Goal: Consume media (video, audio)

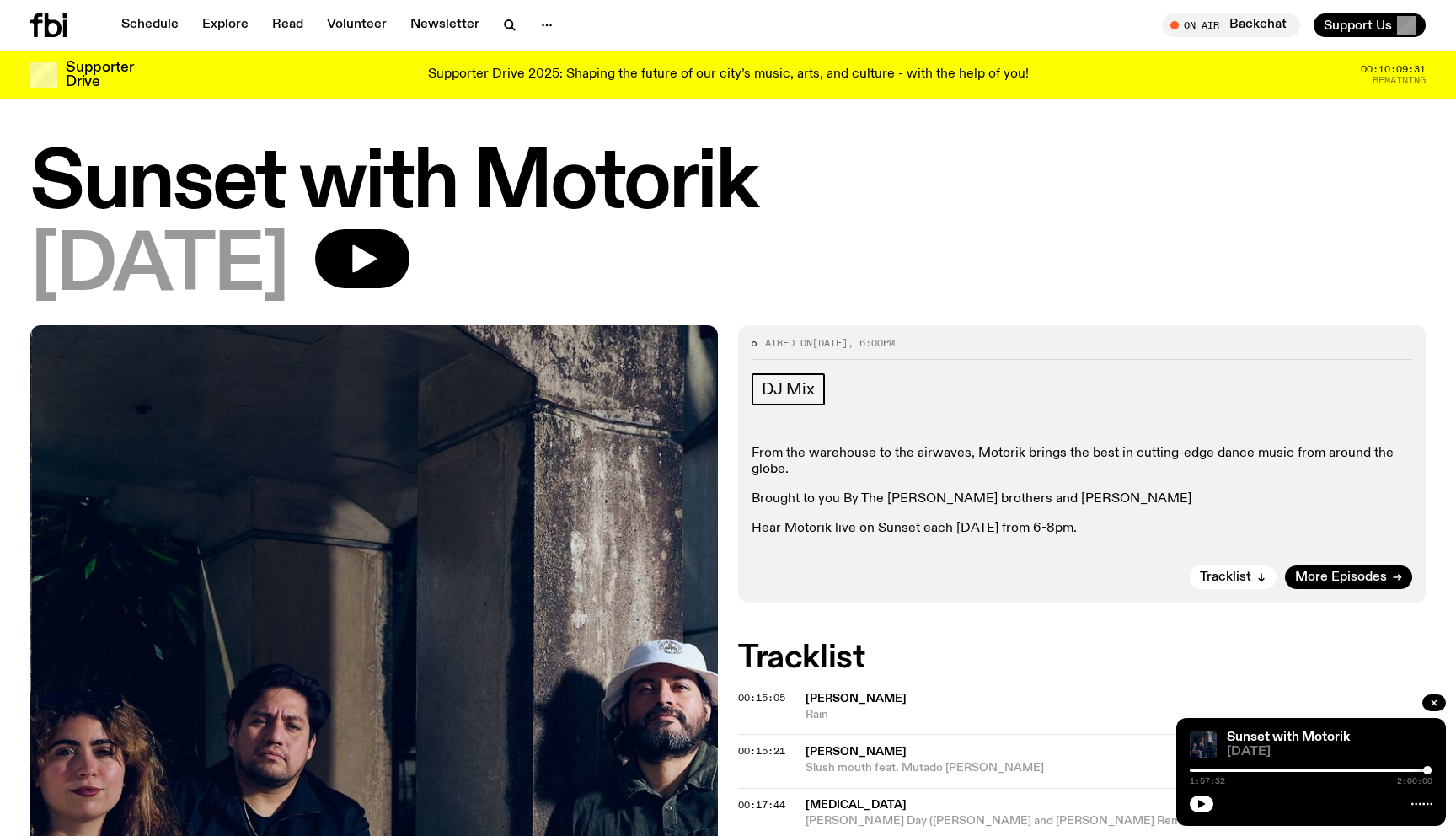
scroll to position [819, 0]
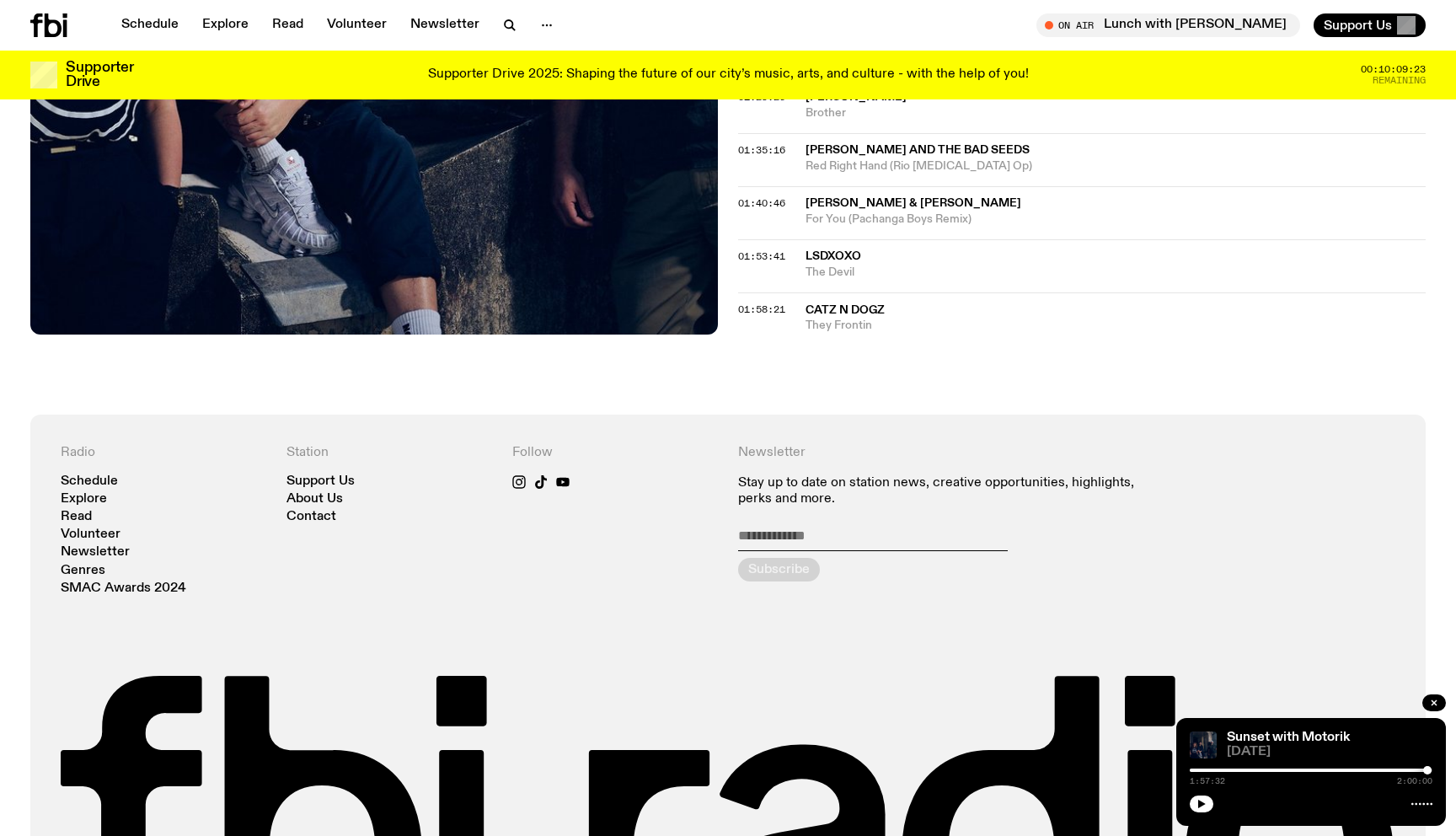
scroll to position [1329, 0]
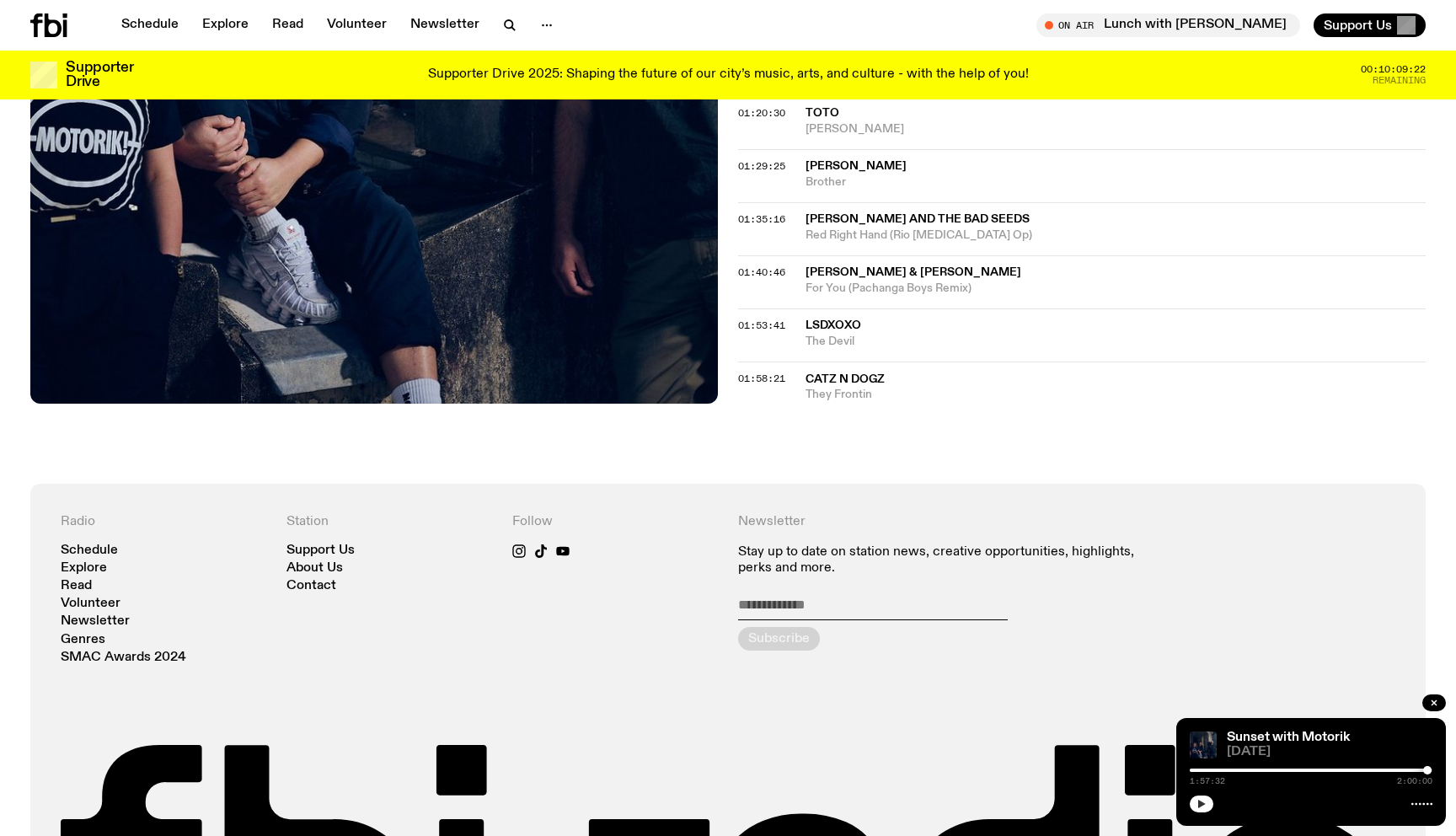
click at [1201, 798] on button "button" at bounding box center [1202, 805] width 24 height 17
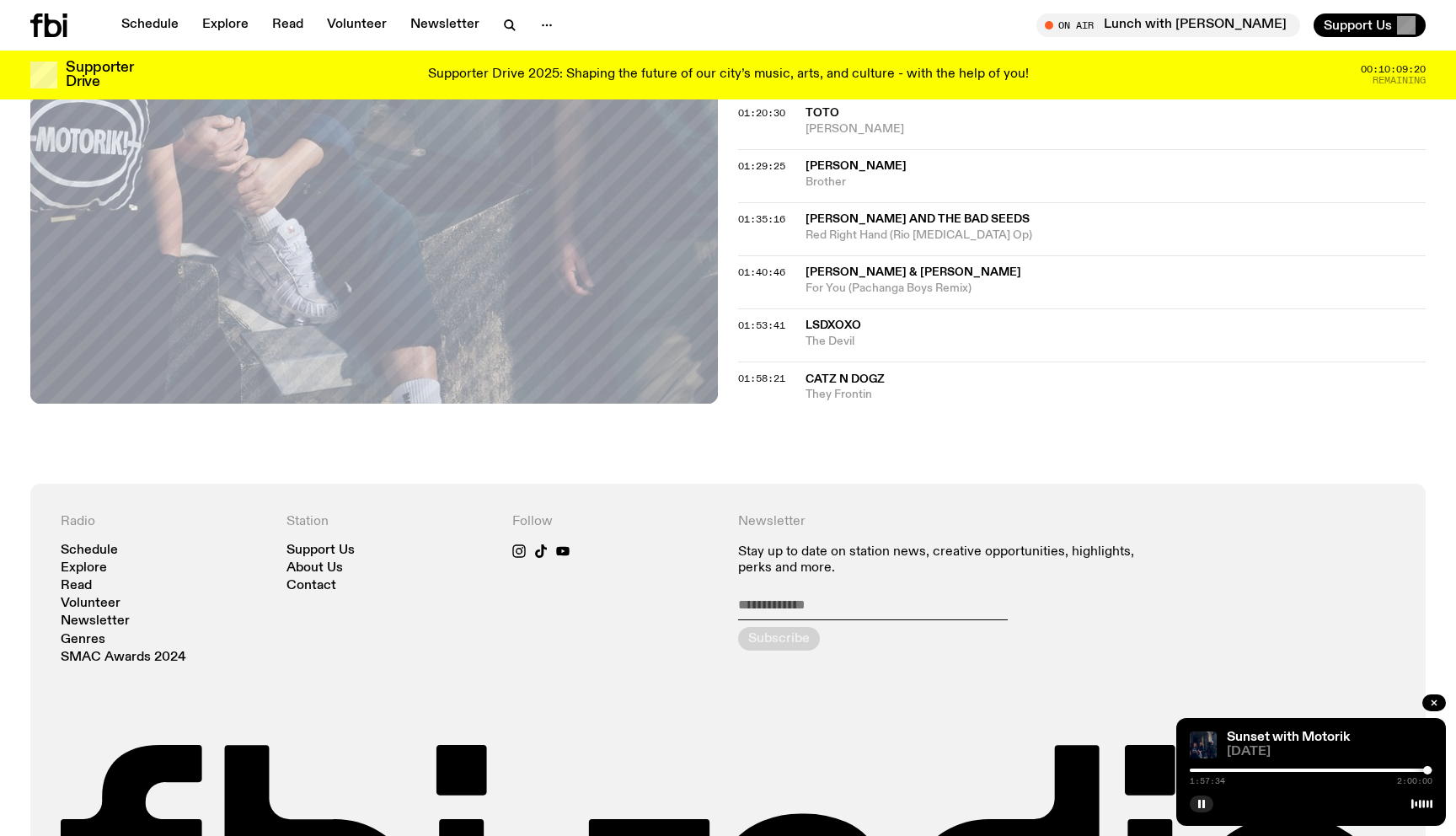
click at [1408, 771] on div at bounding box center [1307, 771] width 243 height 3
click at [1403, 771] on div at bounding box center [1403, 771] width 8 height 8
click at [1390, 771] on div at bounding box center [1281, 771] width 243 height 3
click at [1388, 771] on div at bounding box center [1389, 771] width 8 height 8
click at [1383, 770] on div at bounding box center [1387, 771] width 8 height 8
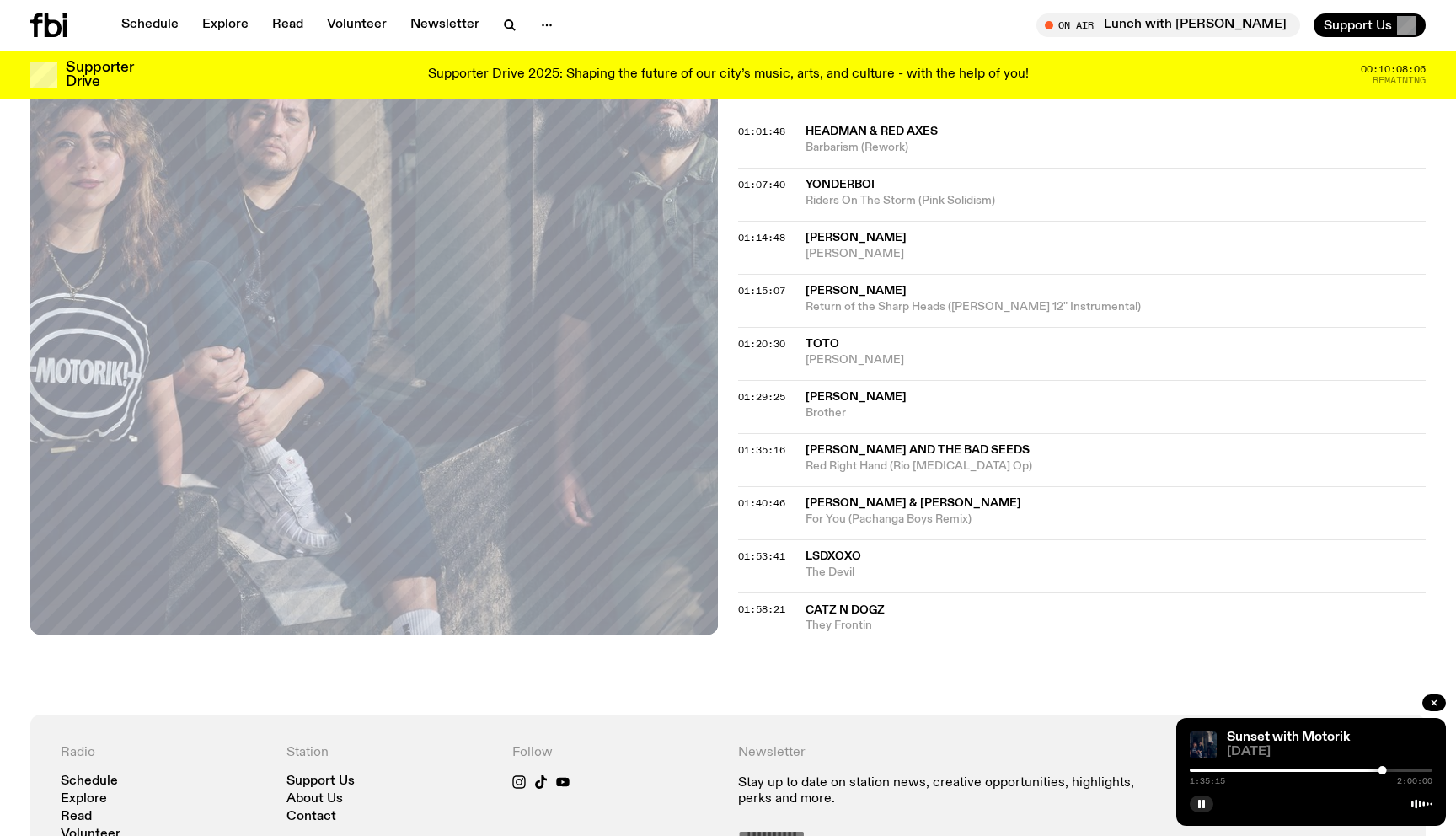
scroll to position [1626, 0]
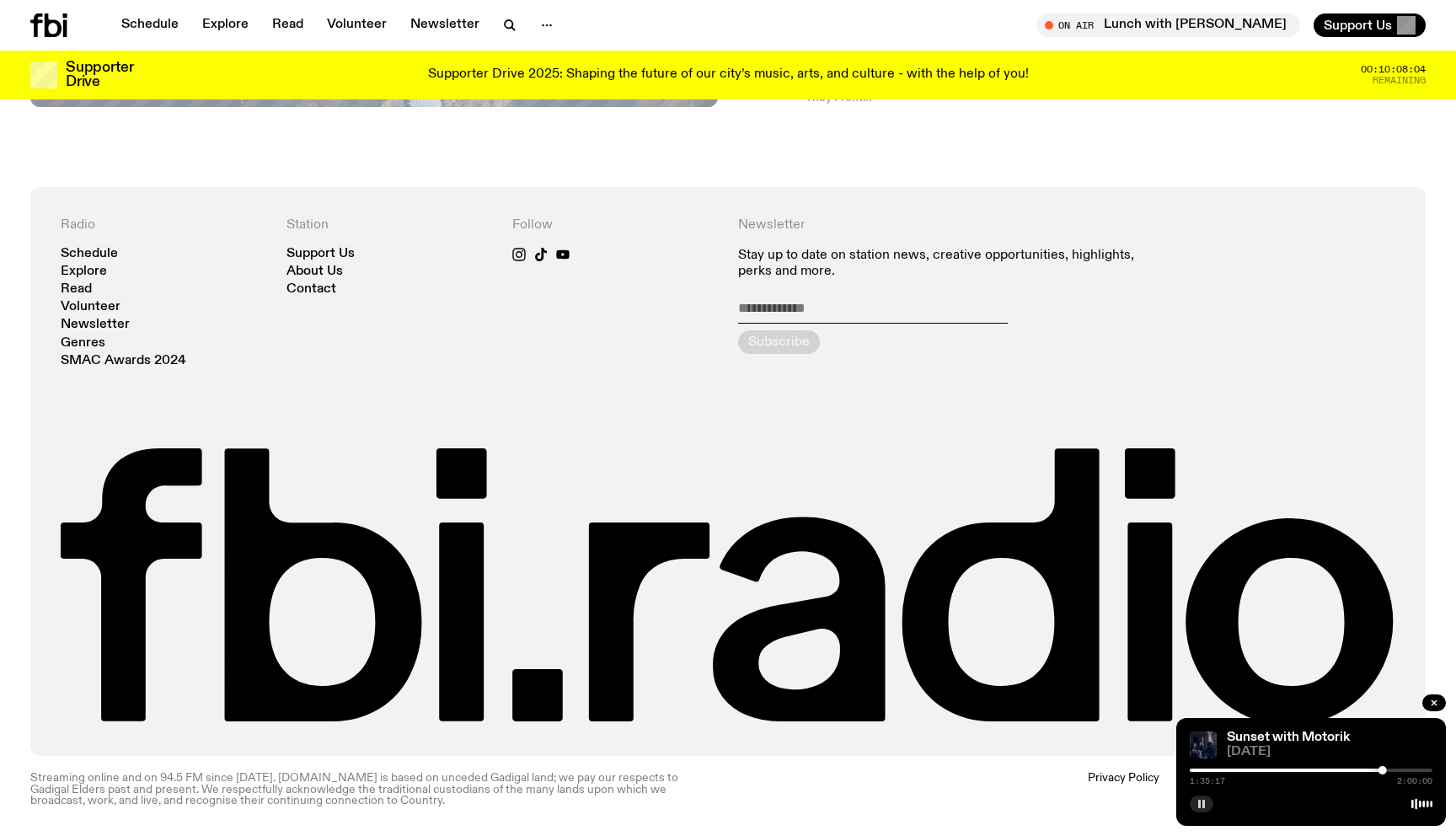
click at [1200, 808] on rect "button" at bounding box center [1199, 805] width 3 height 8
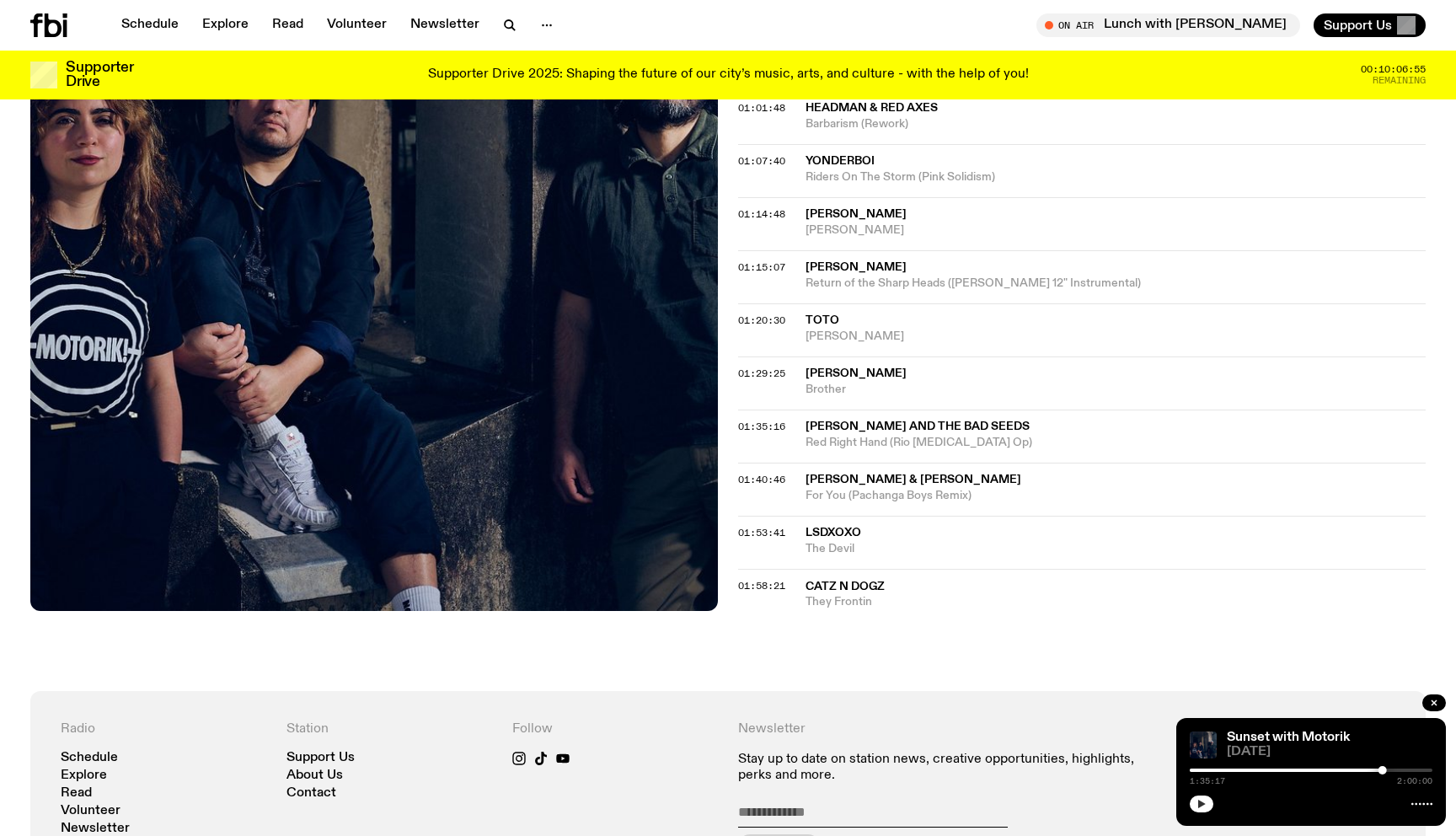
scroll to position [1169, 0]
